Goal: Find specific page/section: Find specific page/section

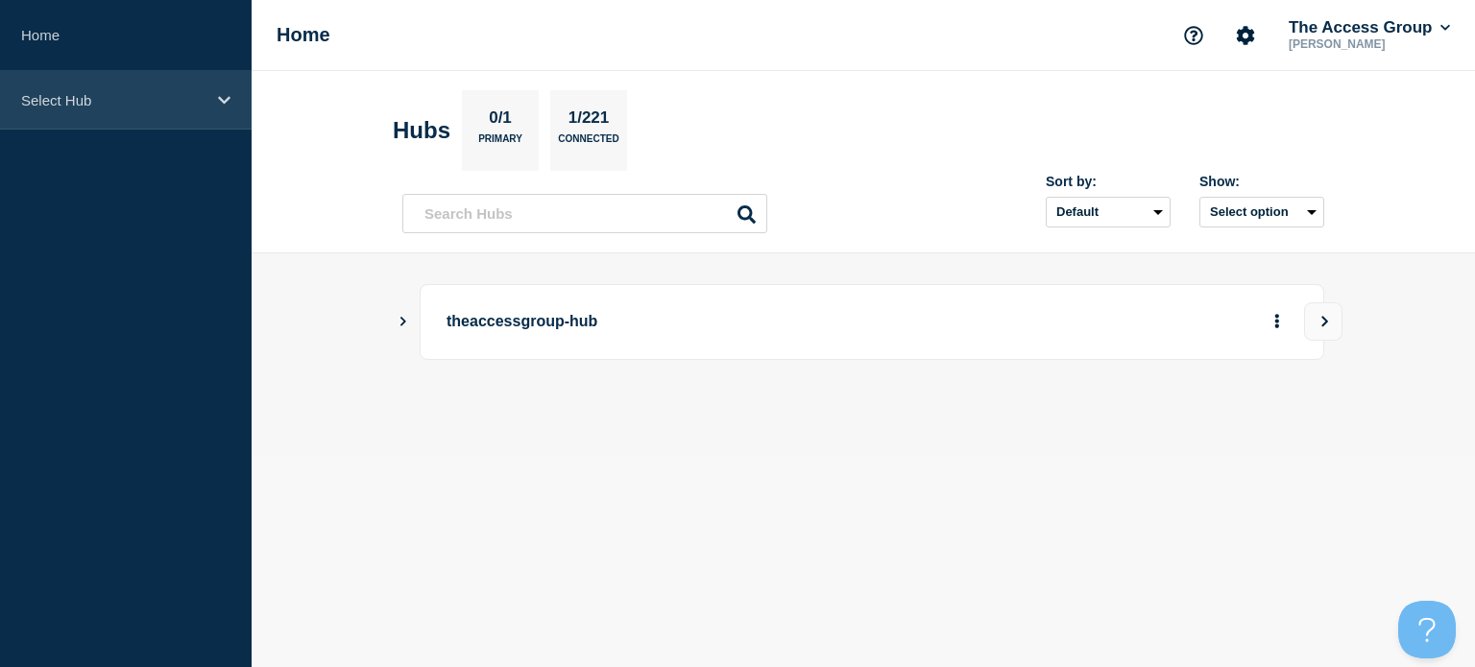
click at [167, 121] on div "Select Hub" at bounding box center [126, 100] width 252 height 59
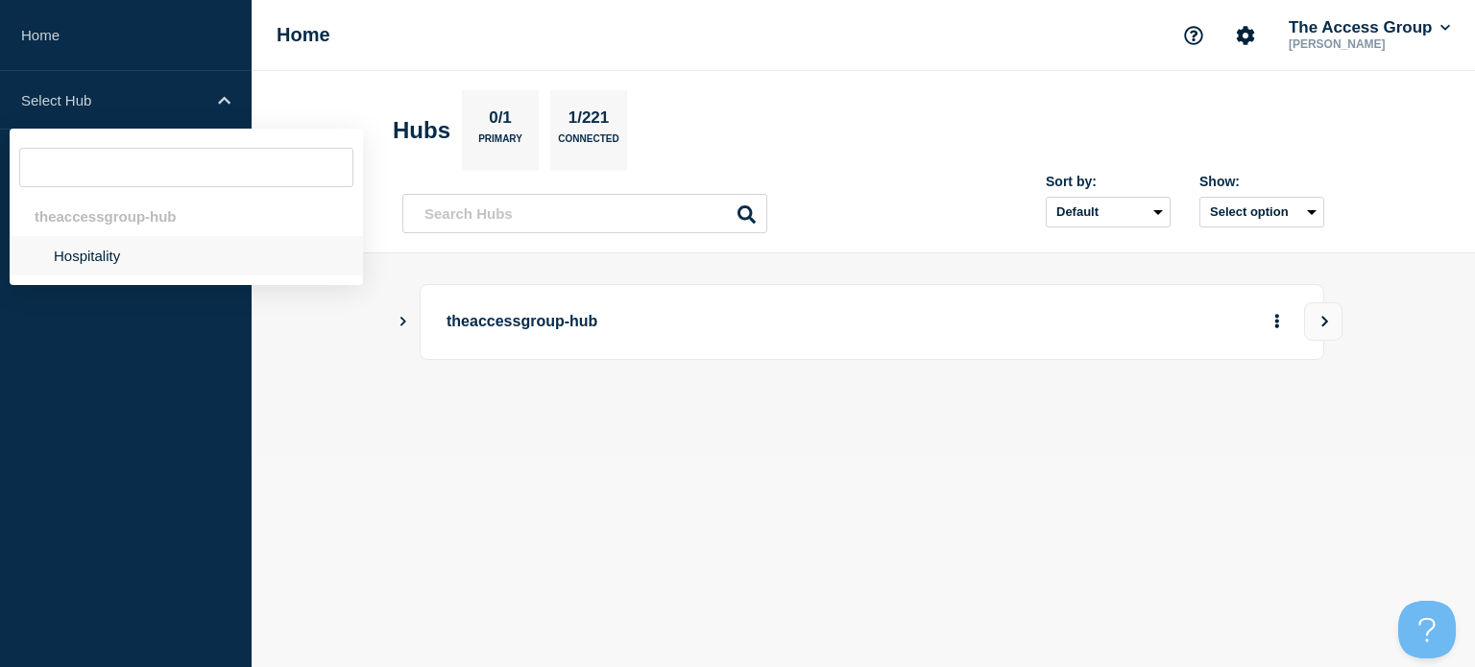
click at [157, 275] on li "Hospitality" at bounding box center [186, 255] width 353 height 39
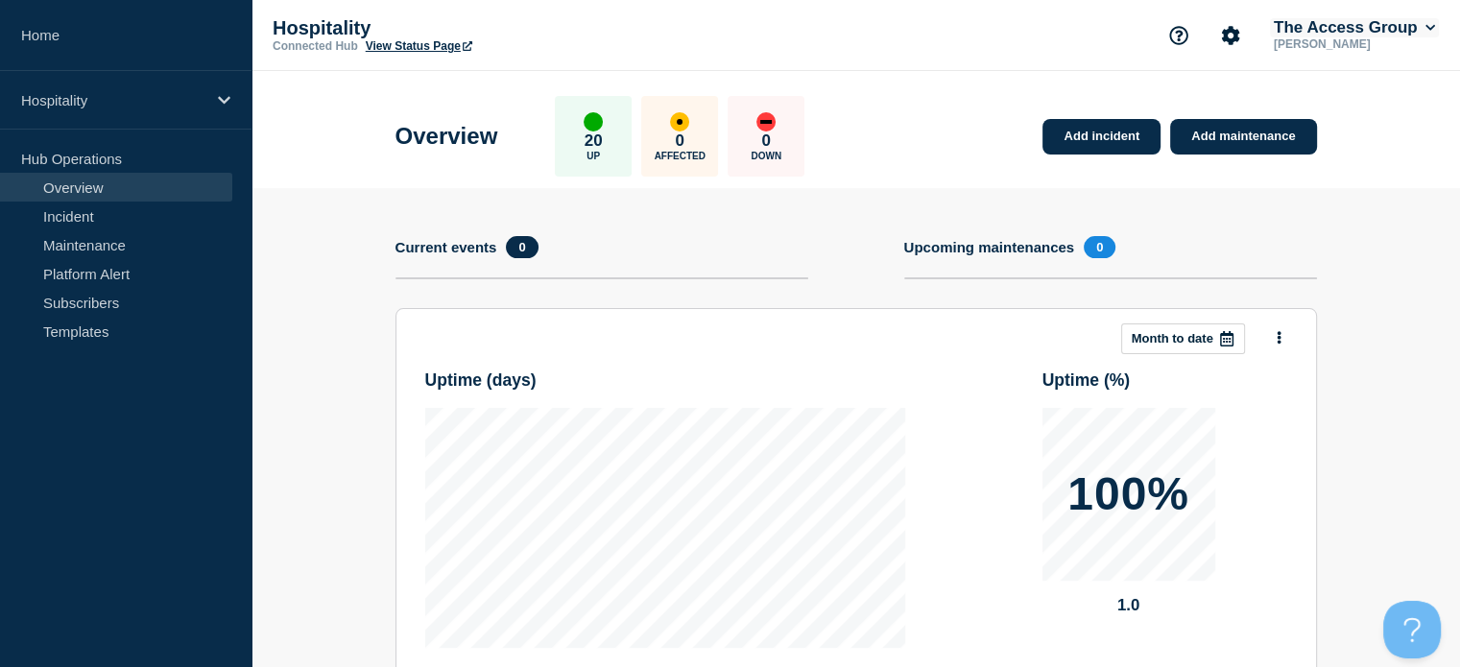
click at [1398, 25] on button "The Access Group" at bounding box center [1354, 27] width 169 height 19
click at [442, 45] on link "View Status Page" at bounding box center [419, 45] width 107 height 13
